Goal: Information Seeking & Learning: Learn about a topic

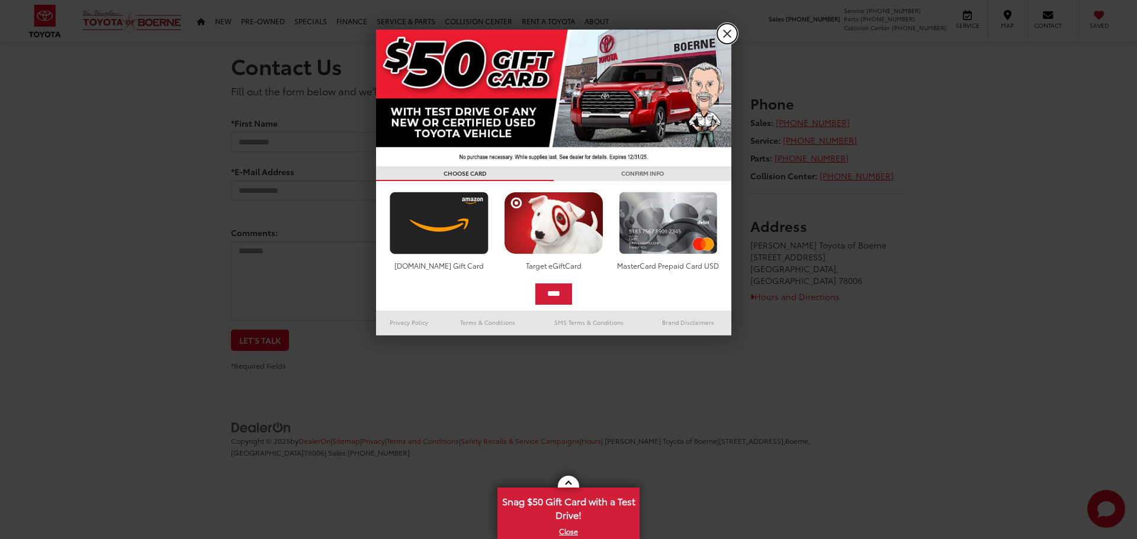
click at [729, 33] on link "X" at bounding box center [727, 34] width 20 height 20
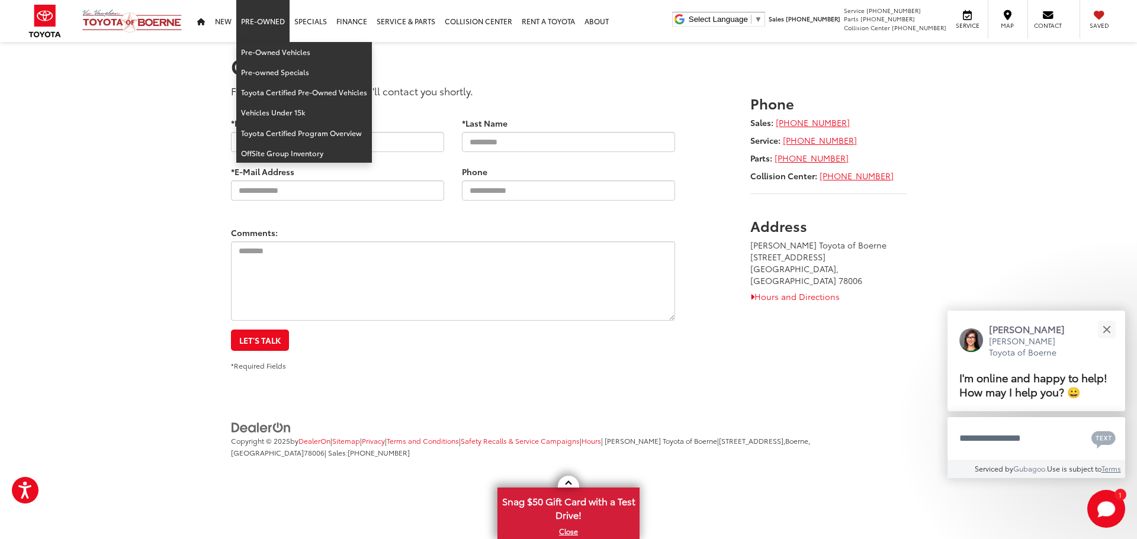
click at [255, 22] on link "Pre-Owned" at bounding box center [262, 21] width 53 height 42
click at [294, 113] on link "Vehicles Under 15k" at bounding box center [304, 112] width 136 height 20
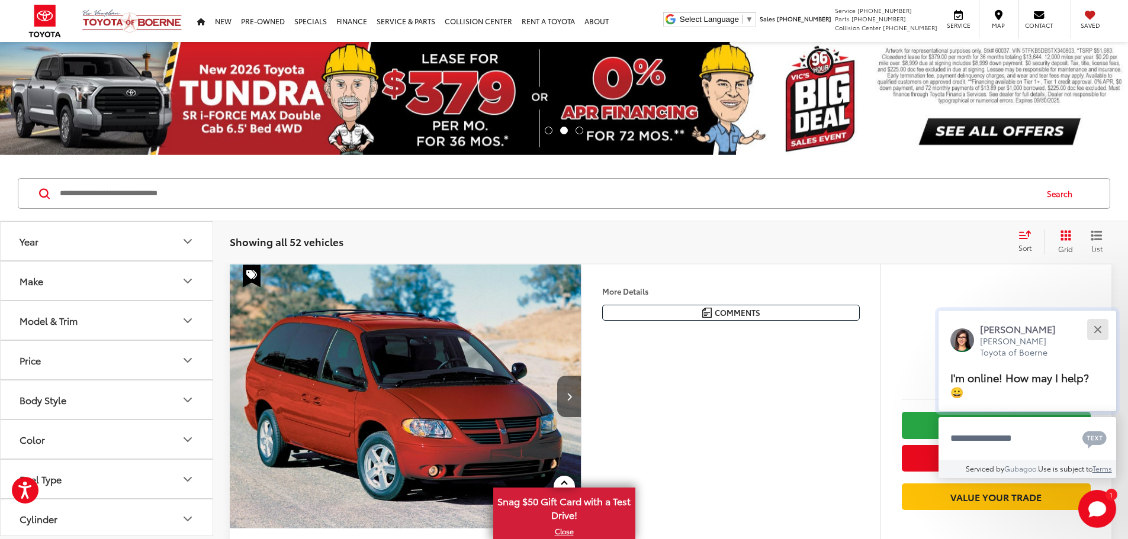
click at [1096, 327] on div "Close" at bounding box center [1097, 330] width 8 height 8
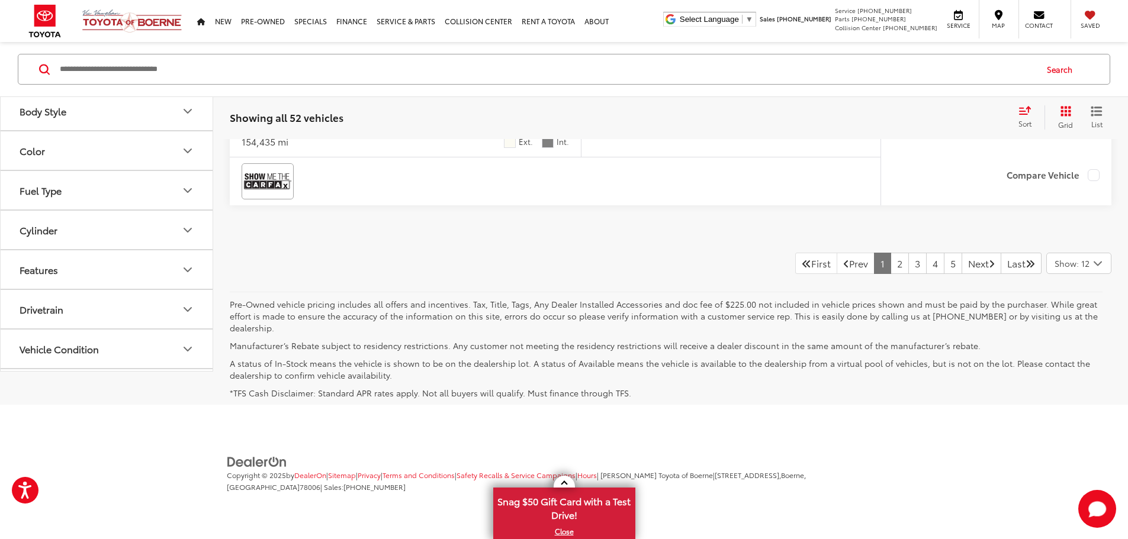
scroll to position [6170, 0]
click at [890, 275] on link "2" at bounding box center [899, 263] width 18 height 21
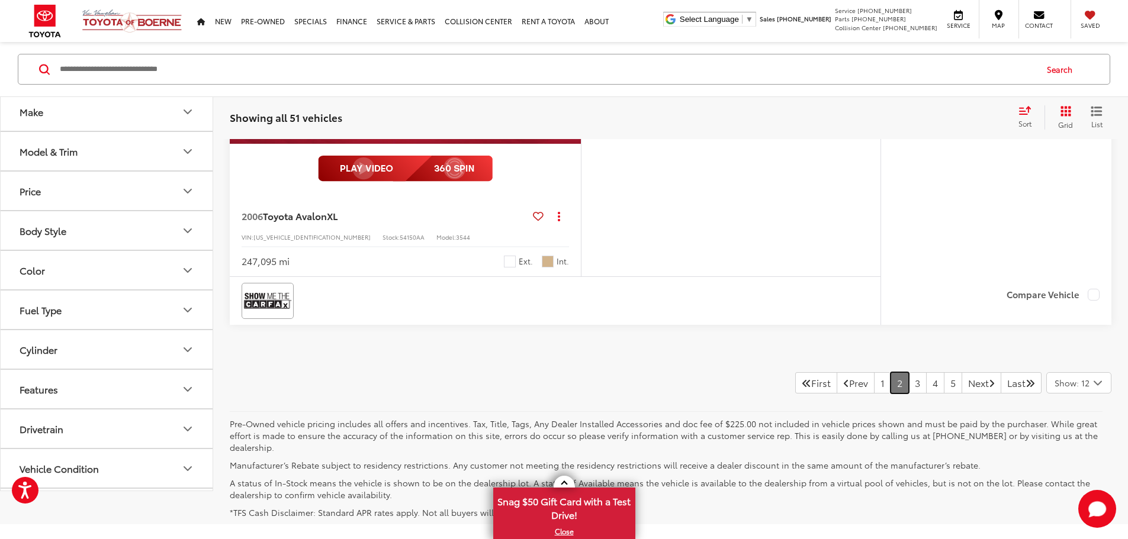
scroll to position [5633, 0]
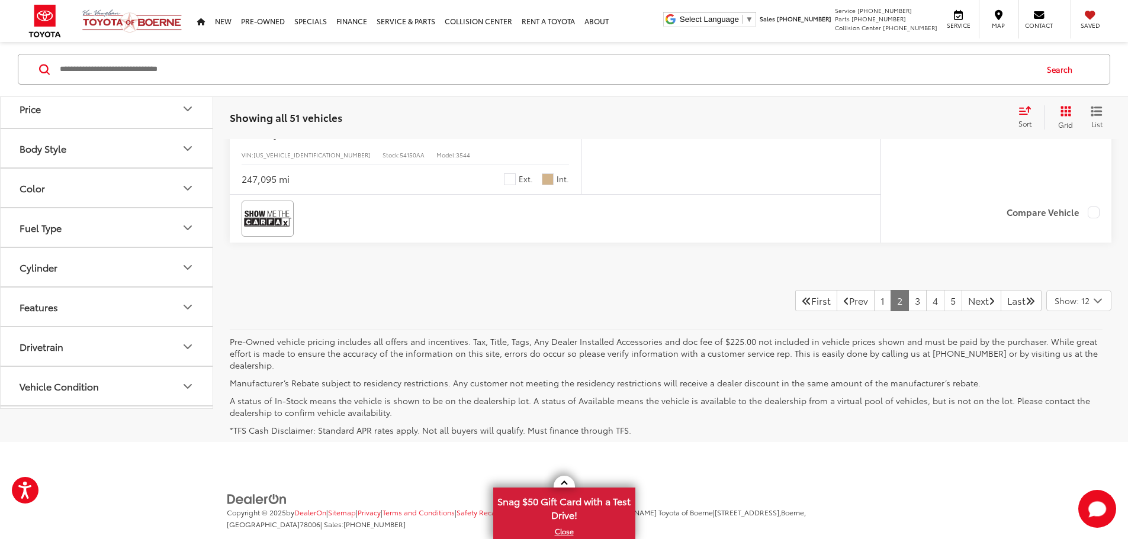
scroll to position [5419, 0]
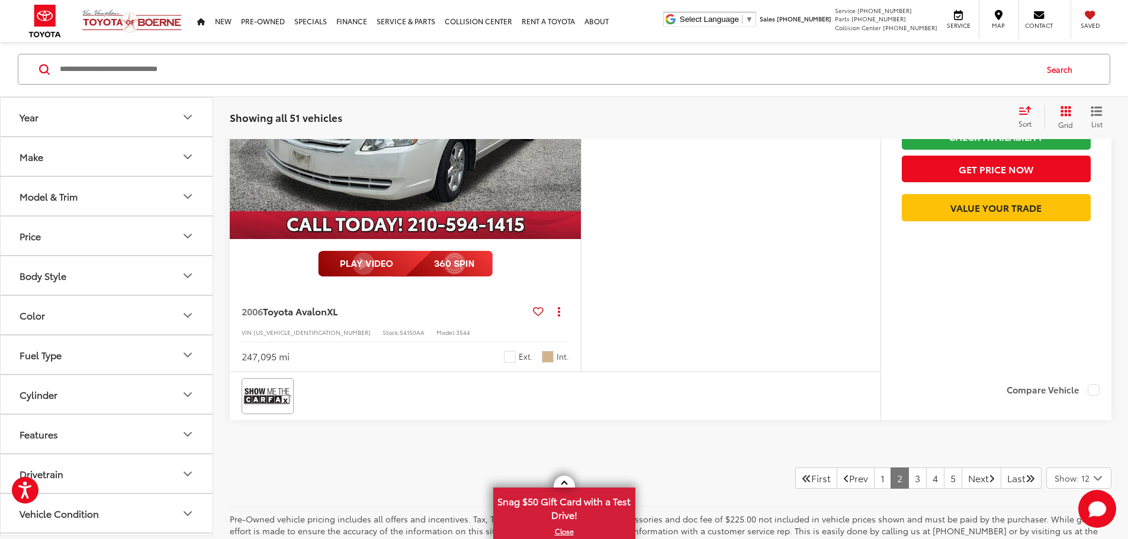
click at [0, 0] on button "More..." at bounding box center [0, 0] width 0 height 0
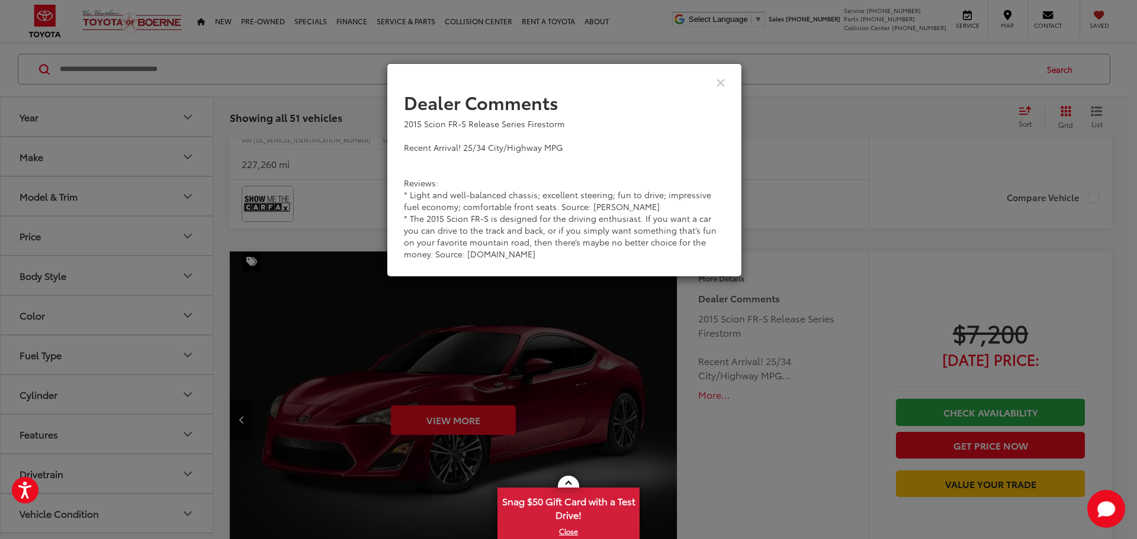
drag, startPoint x: 732, startPoint y: 317, endPoint x: 797, endPoint y: 340, distance: 68.5
click at [797, 340] on div "Dealer Comments 2015 Scion FR-S Release Series Firestorm Recent Arrival! 25/34 …" at bounding box center [568, 269] width 1137 height 539
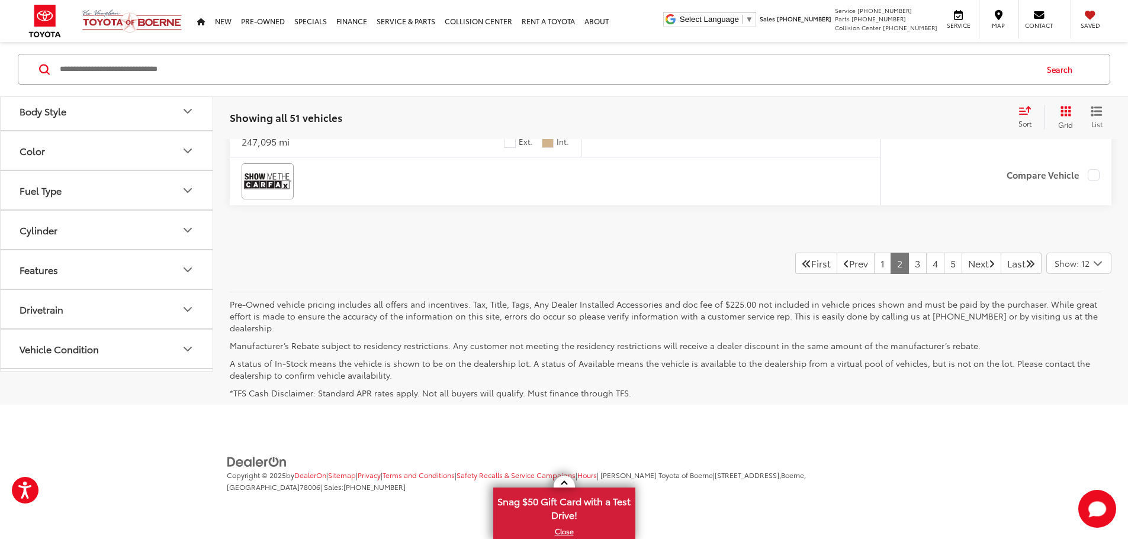
scroll to position [6484, 0]
click at [908, 274] on link "3" at bounding box center [917, 263] width 18 height 21
click at [926, 274] on link "4" at bounding box center [935, 263] width 18 height 21
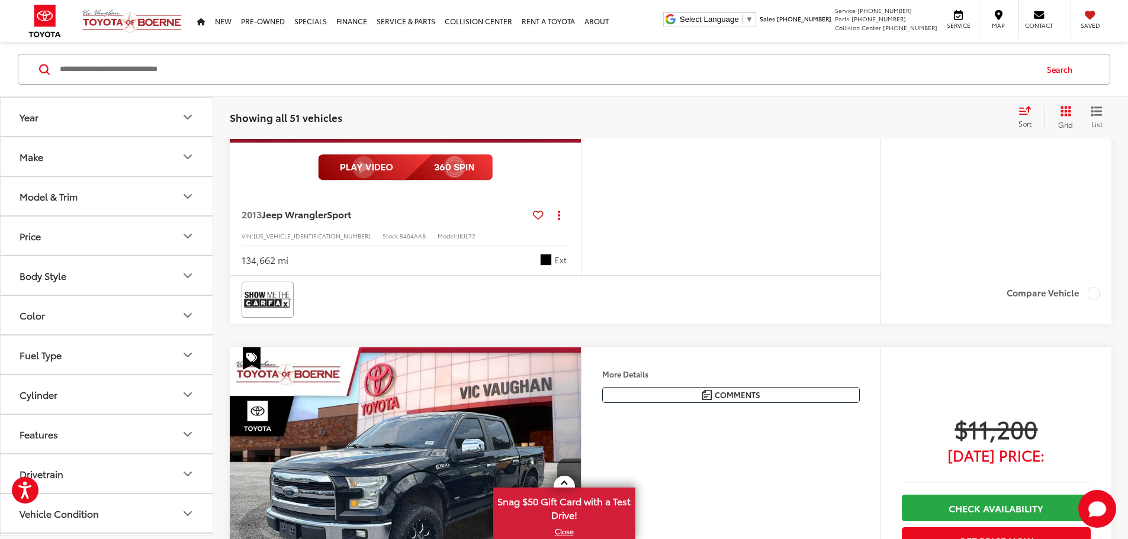
scroll to position [77, 0]
click at [1025, 109] on icon "Select sort value" at bounding box center [1024, 110] width 13 height 9
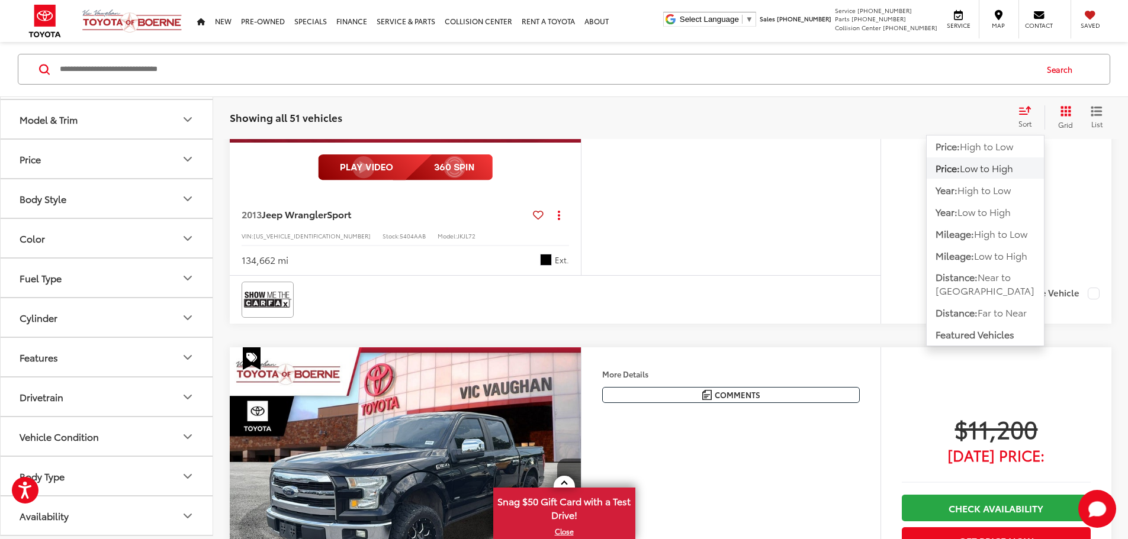
click at [1025, 109] on icon "Select sort value" at bounding box center [1024, 110] width 13 height 9
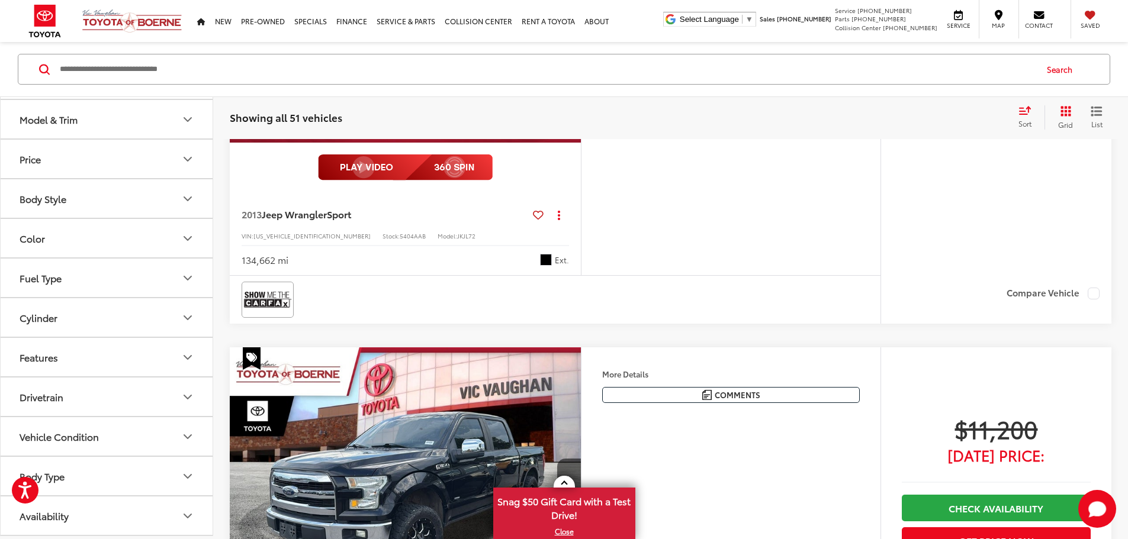
click at [1028, 110] on icon "Select sort value" at bounding box center [1024, 110] width 11 height 7
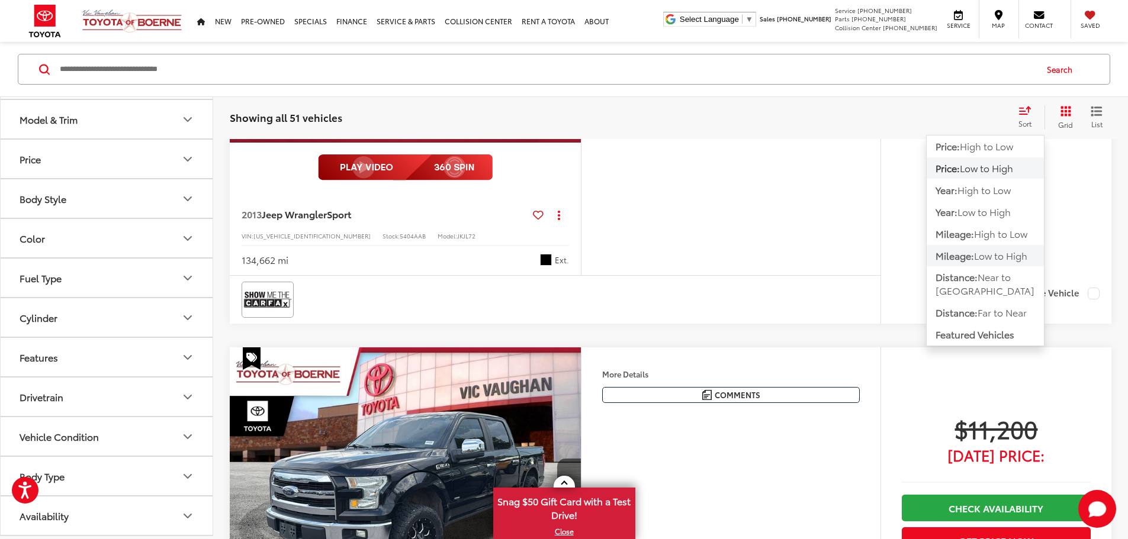
click at [1003, 258] on span "Low to High" at bounding box center [1000, 256] width 53 height 14
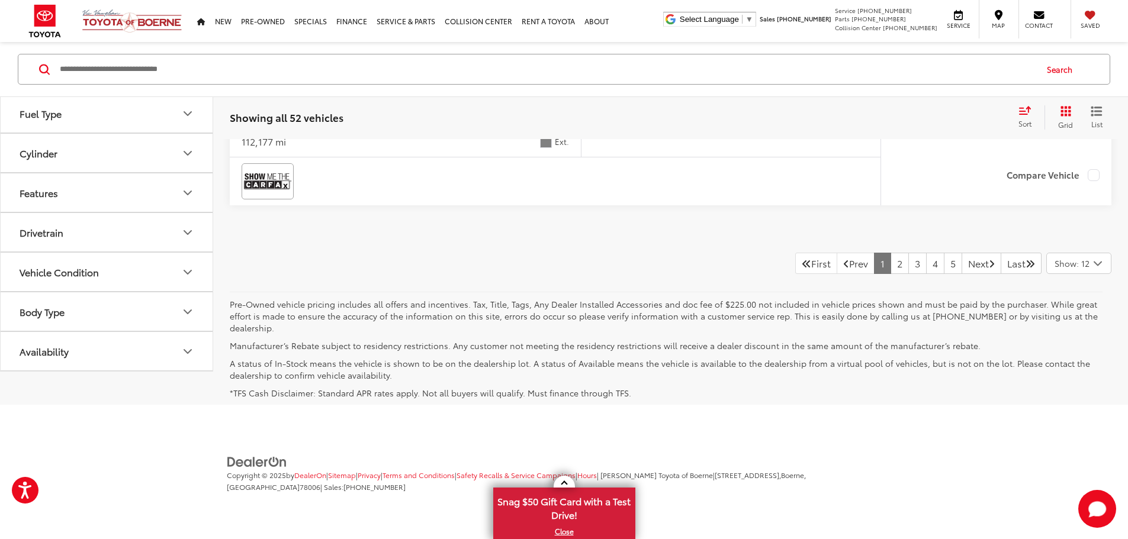
scroll to position [6432, 0]
click at [890, 273] on link "2" at bounding box center [899, 263] width 18 height 21
click at [908, 274] on link "3" at bounding box center [917, 263] width 18 height 21
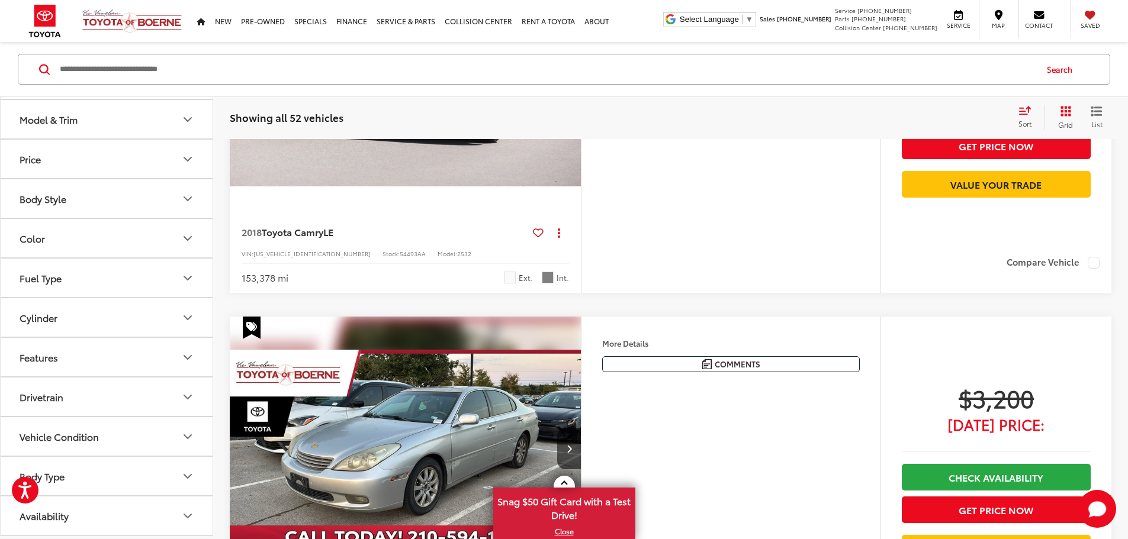
scroll to position [634, 0]
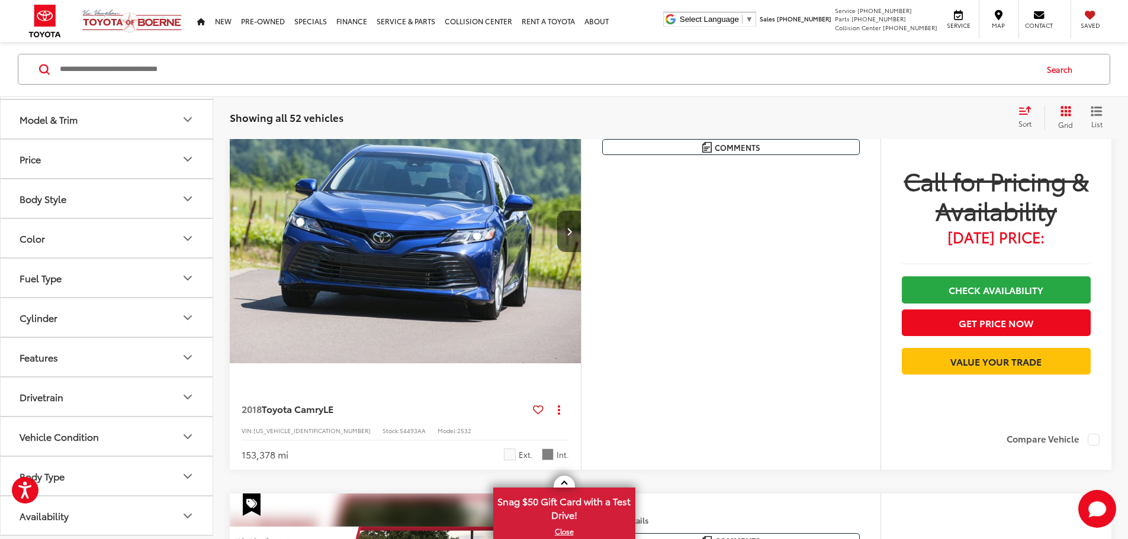
click at [581, 252] on button "Next image" at bounding box center [569, 231] width 24 height 41
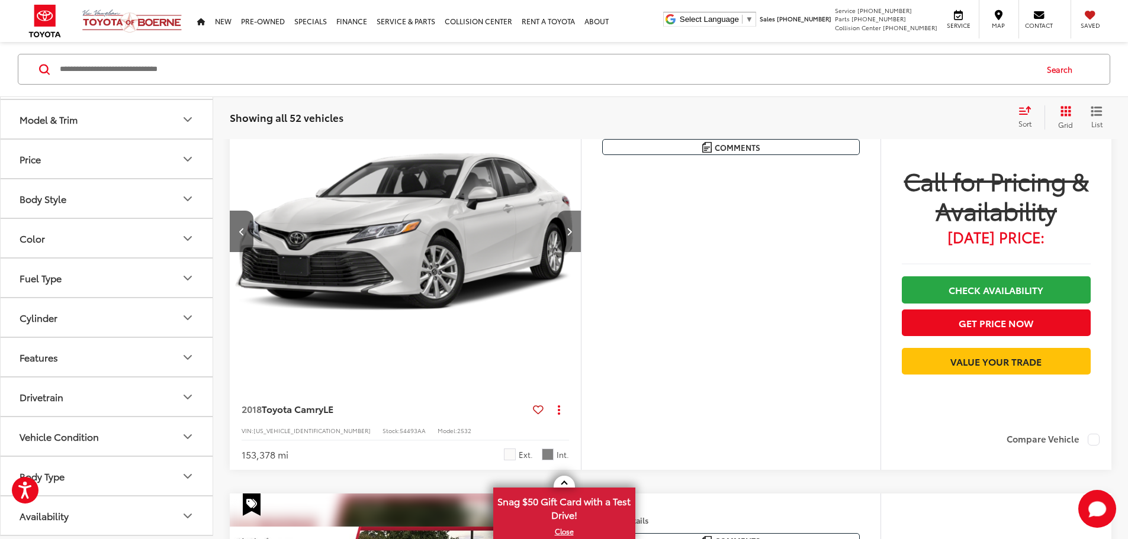
click at [581, 252] on button "Next image" at bounding box center [569, 231] width 24 height 41
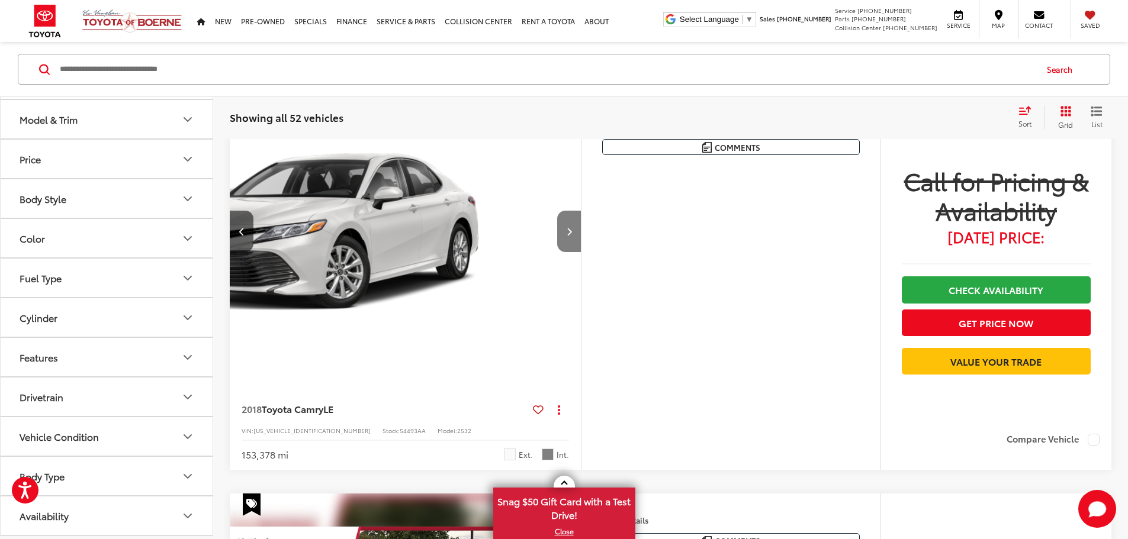
scroll to position [0, 898]
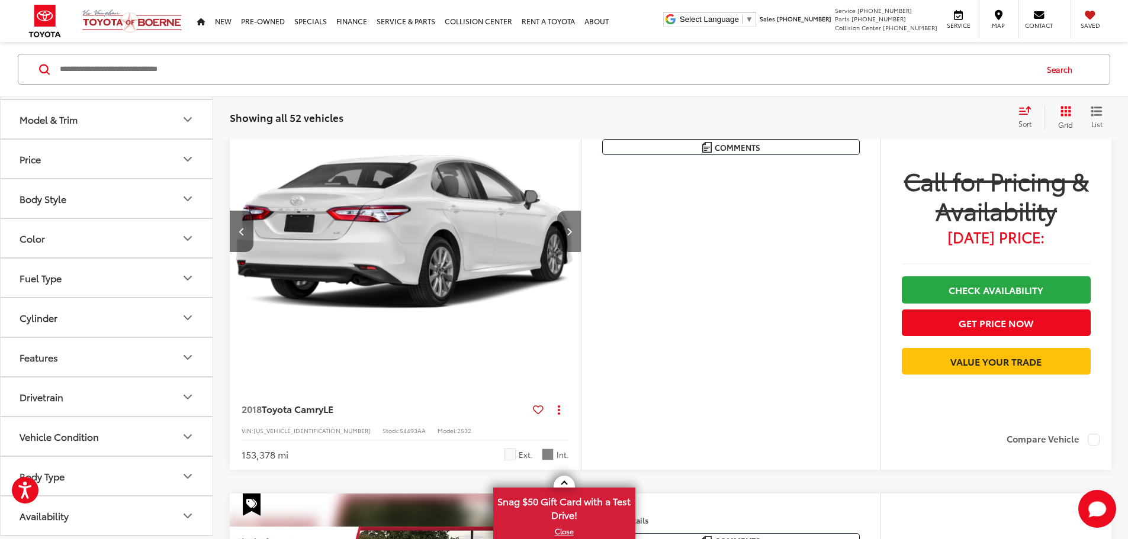
click at [572, 236] on icon "Next image" at bounding box center [569, 231] width 5 height 8
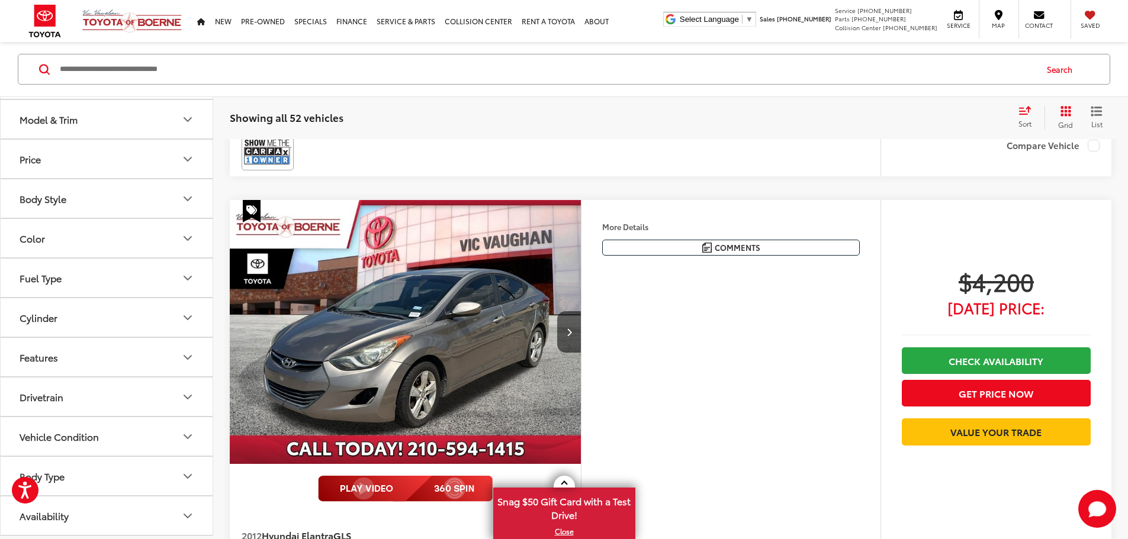
scroll to position [2883, 0]
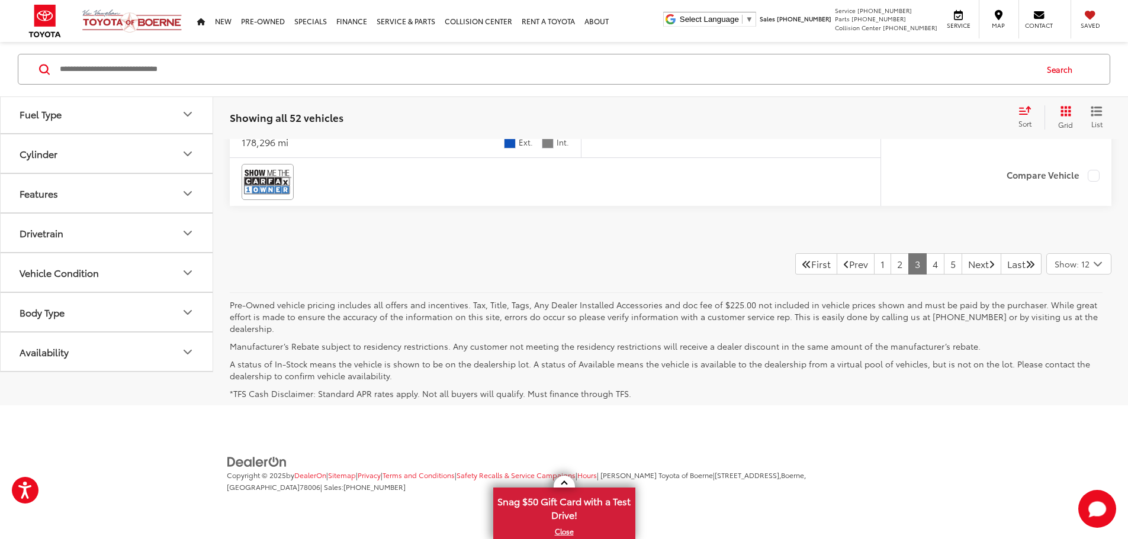
scroll to position [6216, 0]
click at [874, 275] on link "1" at bounding box center [882, 263] width 17 height 21
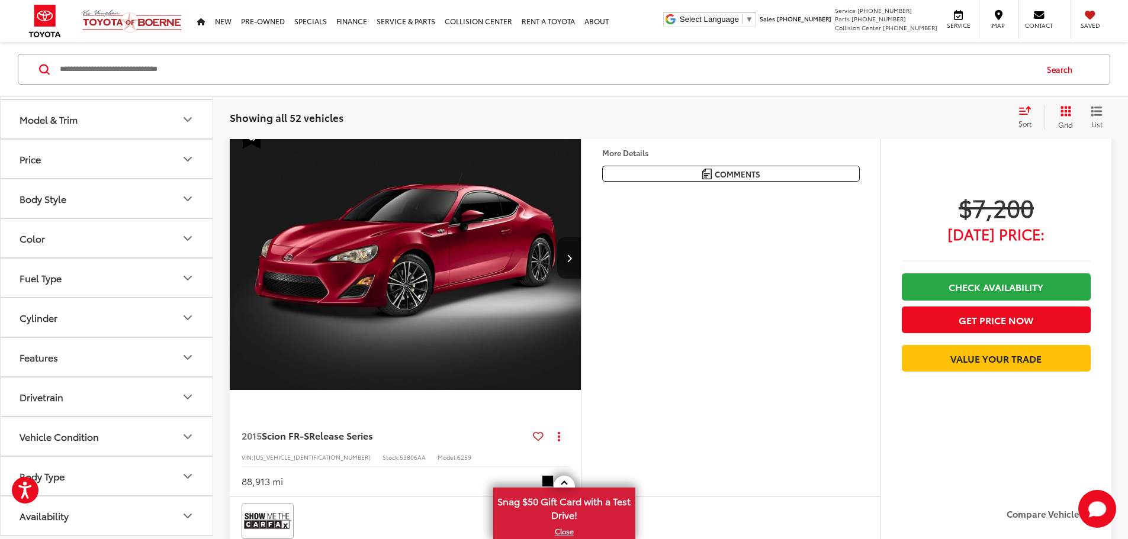
scroll to position [658, 0]
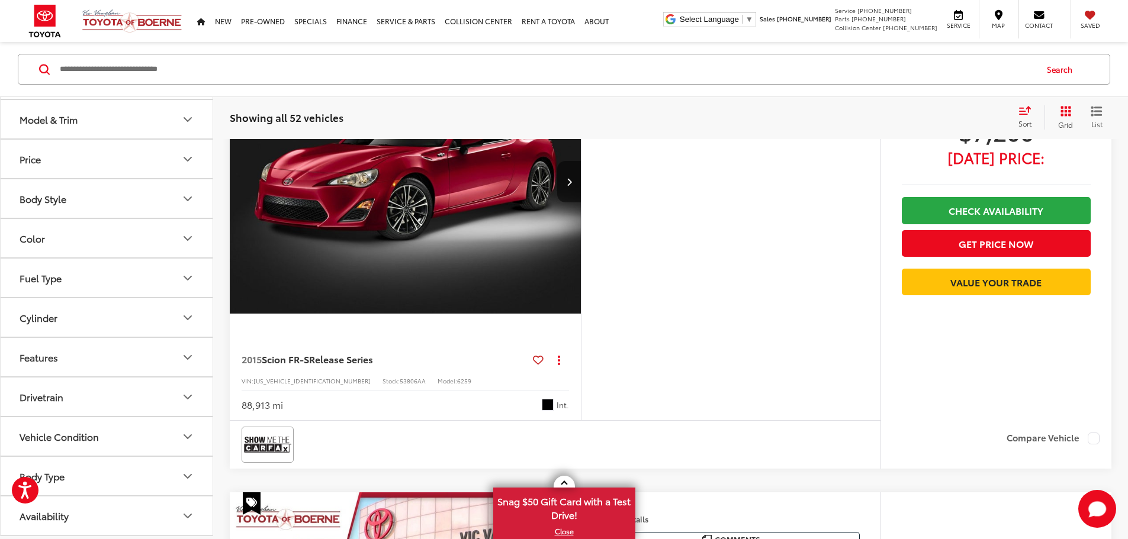
click at [572, 186] on icon "Next image" at bounding box center [569, 182] width 5 height 8
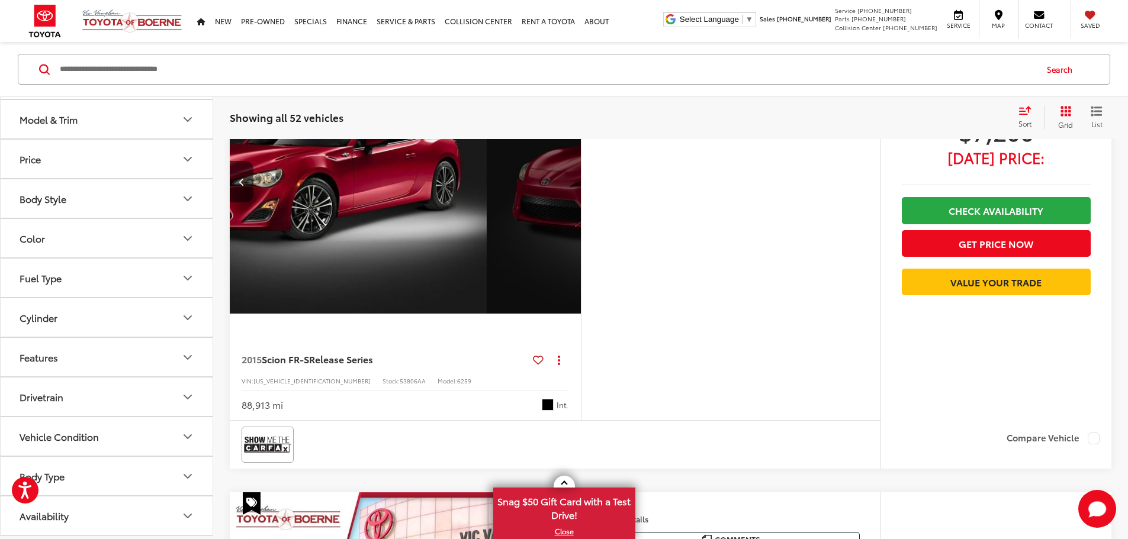
scroll to position [0, 898]
